Goal: Find specific page/section: Find specific page/section

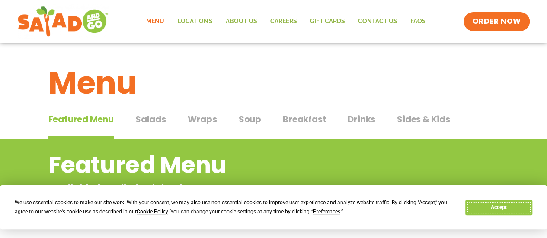
click at [503, 206] on button "Accept" at bounding box center [499, 207] width 67 height 15
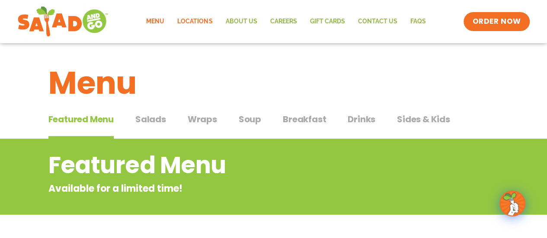
click at [196, 20] on link "Locations" at bounding box center [195, 22] width 48 height 20
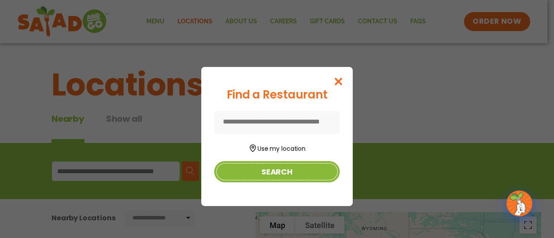
click at [289, 164] on button "Search" at bounding box center [276, 171] width 125 height 21
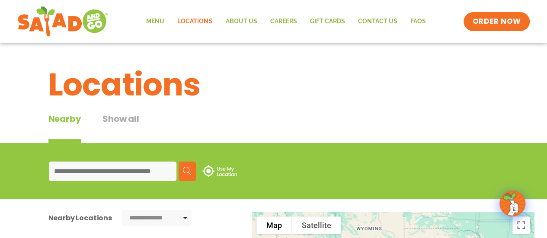
click at [136, 170] on input at bounding box center [113, 171] width 128 height 19
type input "*****"
click at [184, 169] on img at bounding box center [187, 171] width 9 height 9
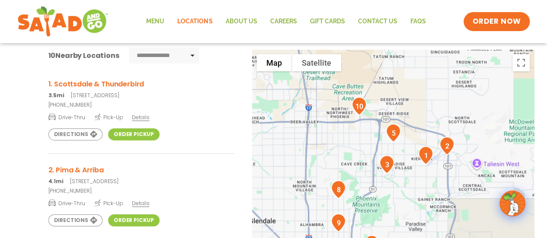
scroll to position [163, 0]
click at [388, 162] on img "3" at bounding box center [387, 164] width 22 height 26
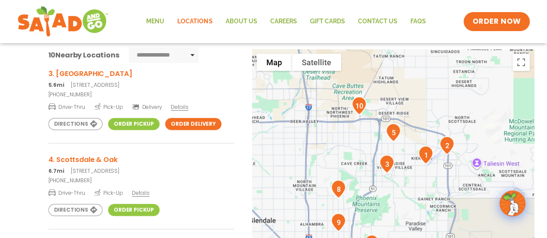
scroll to position [183, 0]
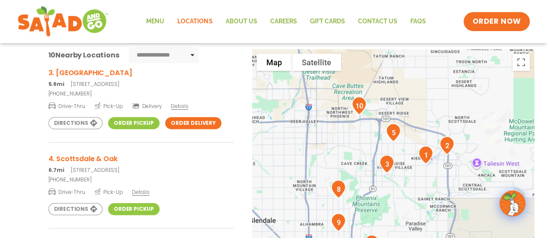
click at [135, 119] on link "Order Pickup" at bounding box center [133, 123] width 51 height 12
